Goal: Transaction & Acquisition: Purchase product/service

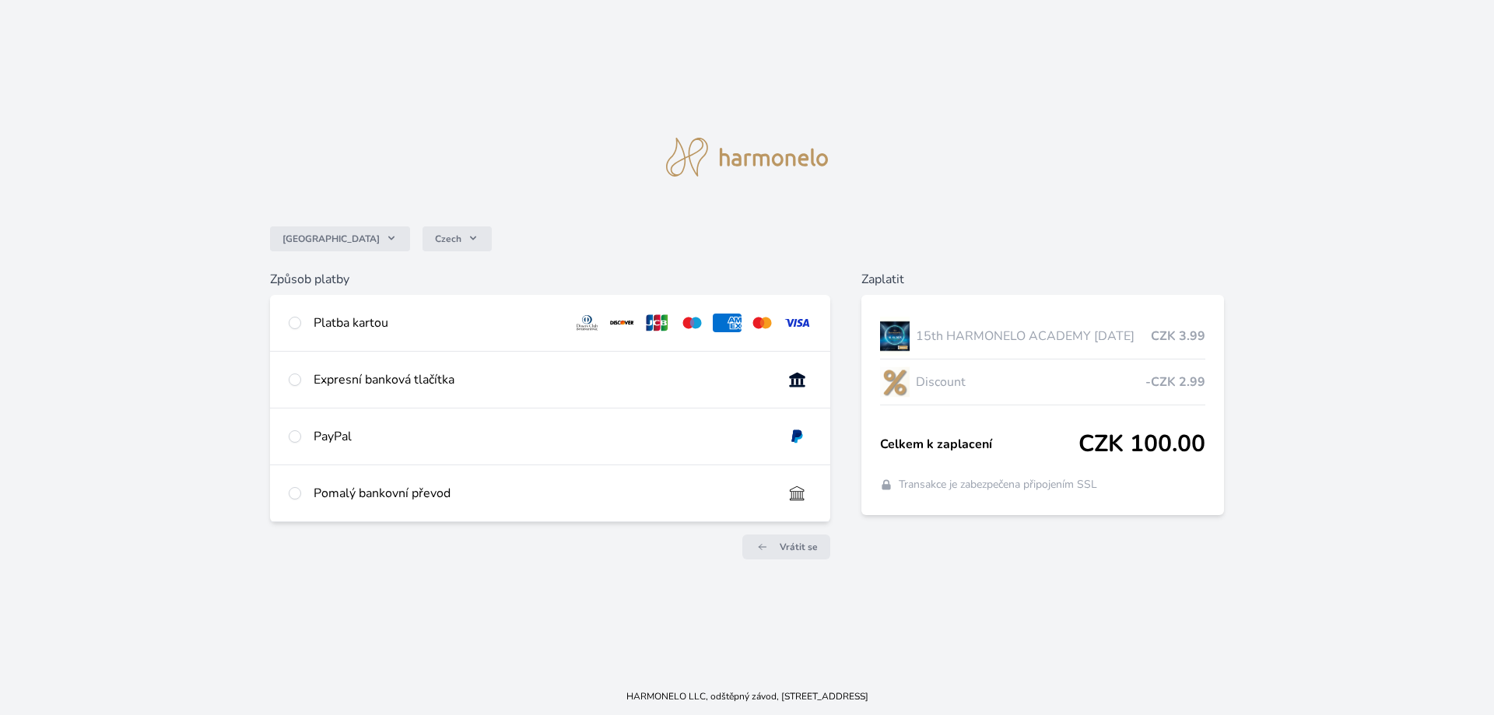
click at [482, 310] on div "Platba kartou" at bounding box center [550, 323] width 560 height 56
radio input "true"
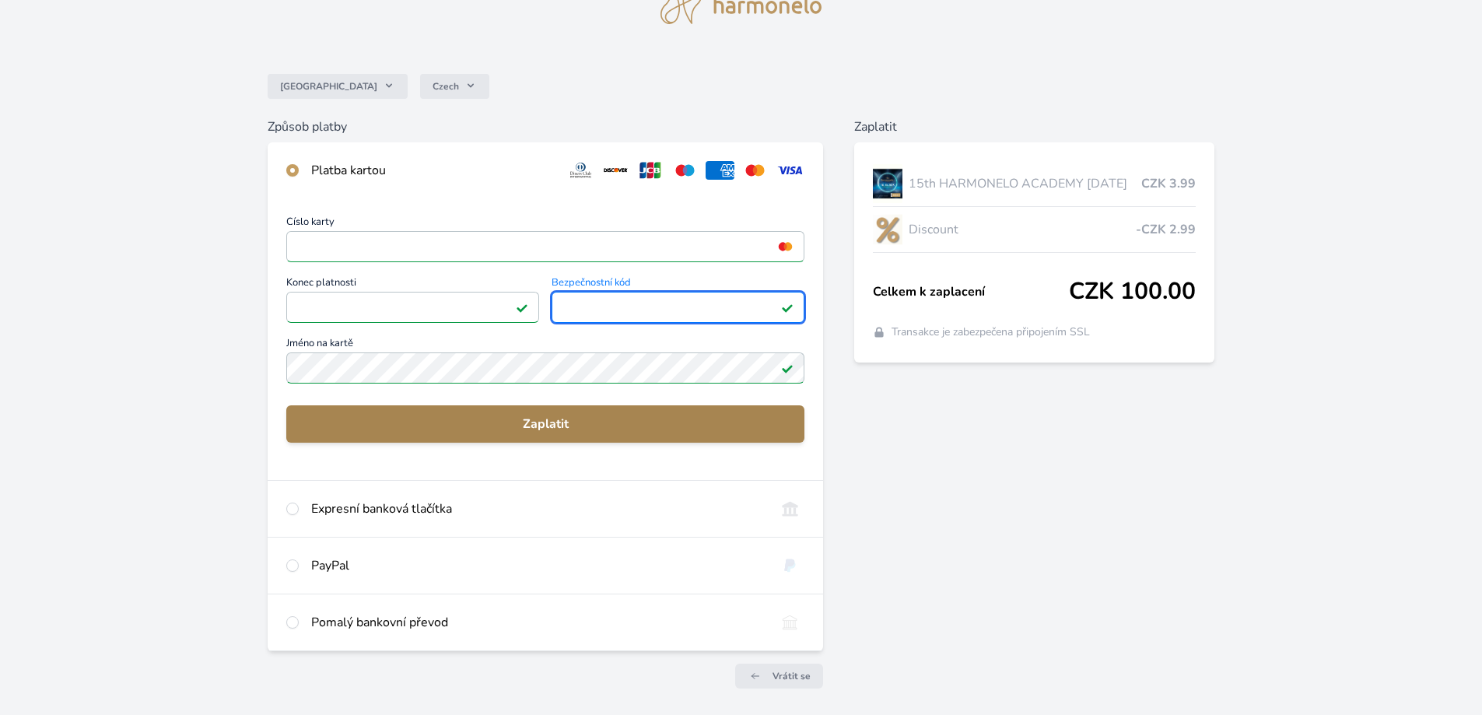
scroll to position [78, 0]
click at [598, 425] on span "Zaplatit" at bounding box center [545, 423] width 493 height 19
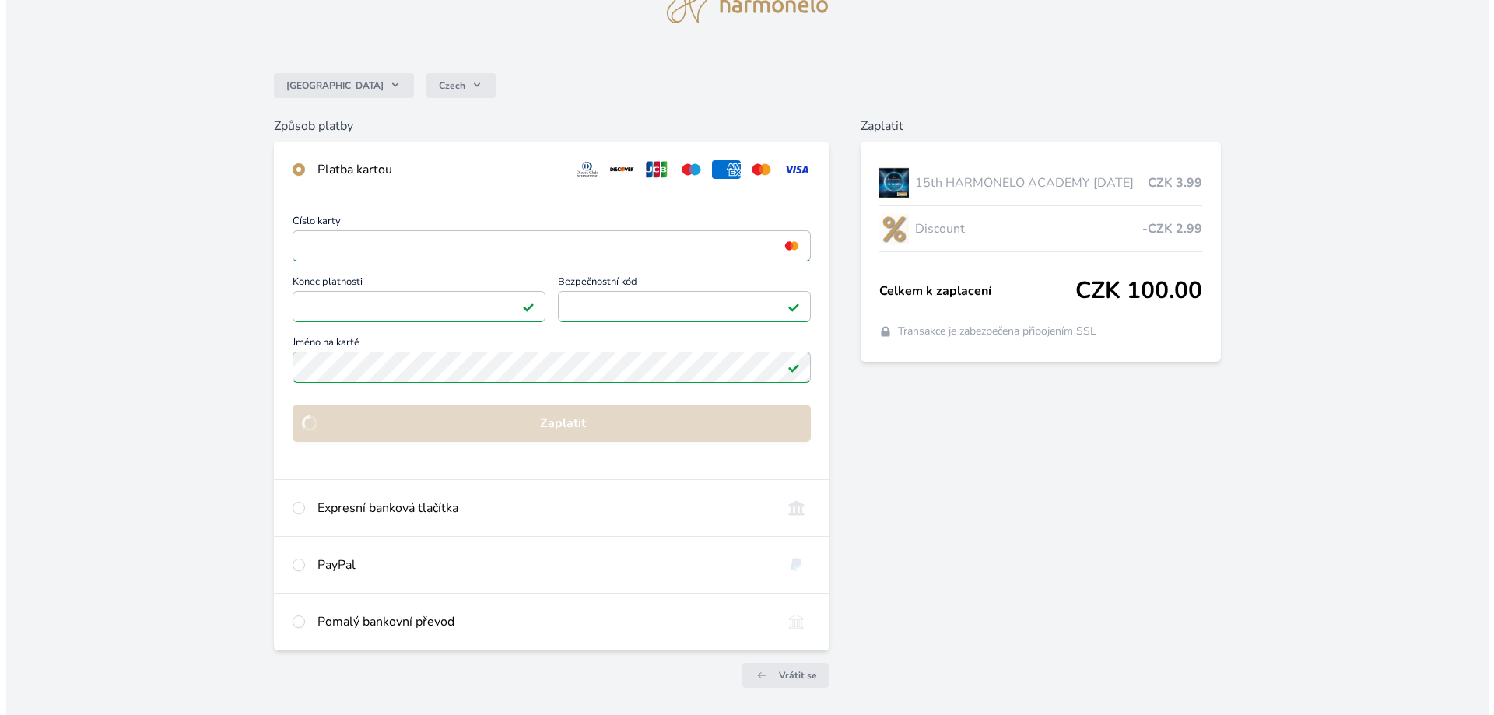
scroll to position [0, 0]
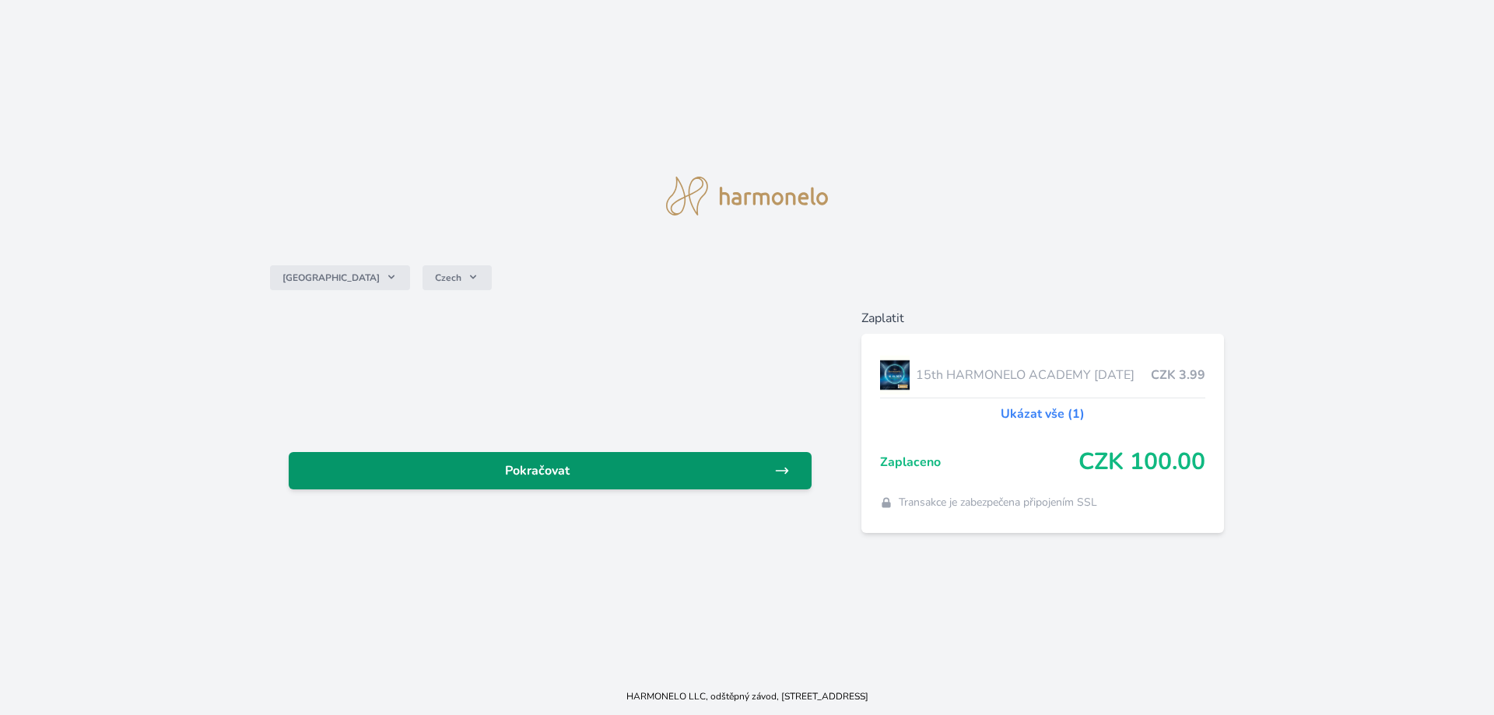
click at [646, 458] on link "Pokračovat" at bounding box center [550, 470] width 523 height 37
